Goal: Check status

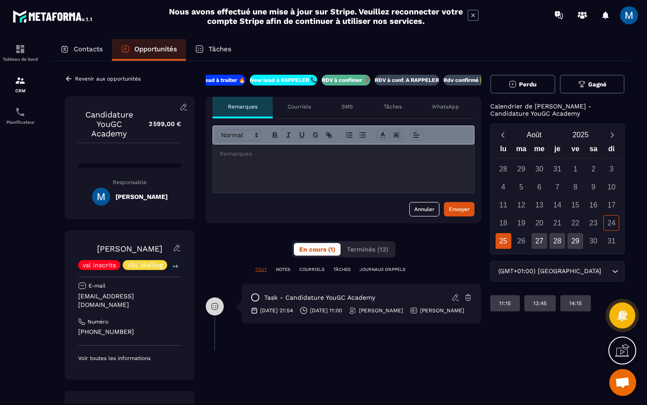
click at [423, 81] on p "RDV à conf. A RAPPELER" at bounding box center [407, 79] width 64 height 7
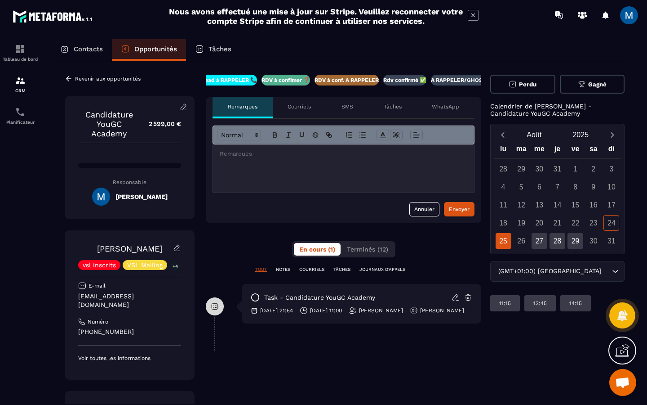
scroll to position [0, 77]
click at [69, 78] on icon at bounding box center [69, 79] width 8 height 8
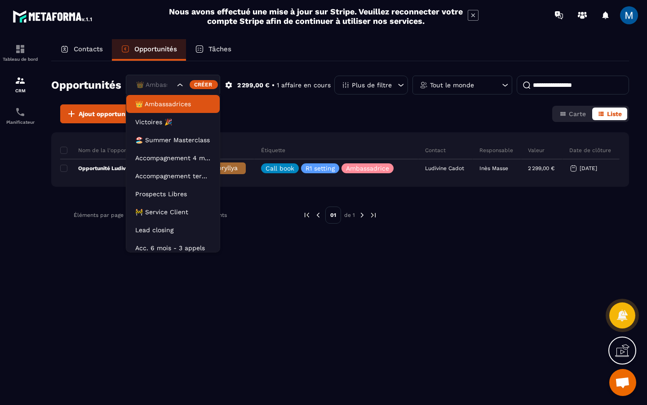
click at [183, 86] on icon "Search for option" at bounding box center [180, 84] width 9 height 9
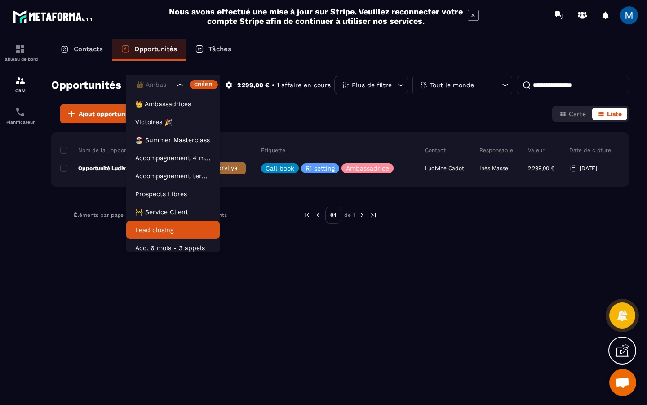
click at [180, 225] on p "Lead closing" at bounding box center [173, 229] width 76 height 9
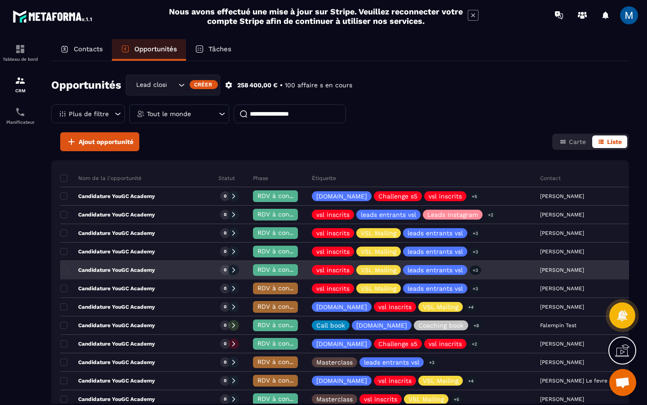
click at [151, 271] on p "Candidature YouGC Academy" at bounding box center [107, 269] width 95 height 7
